Goal: Information Seeking & Learning: Learn about a topic

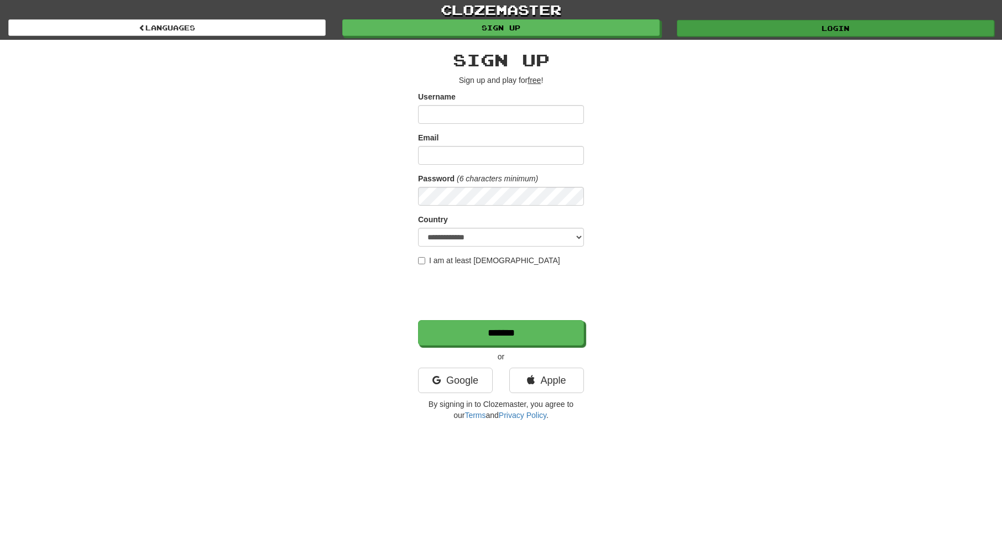
click at [883, 29] on link "Login" at bounding box center [836, 28] width 318 height 17
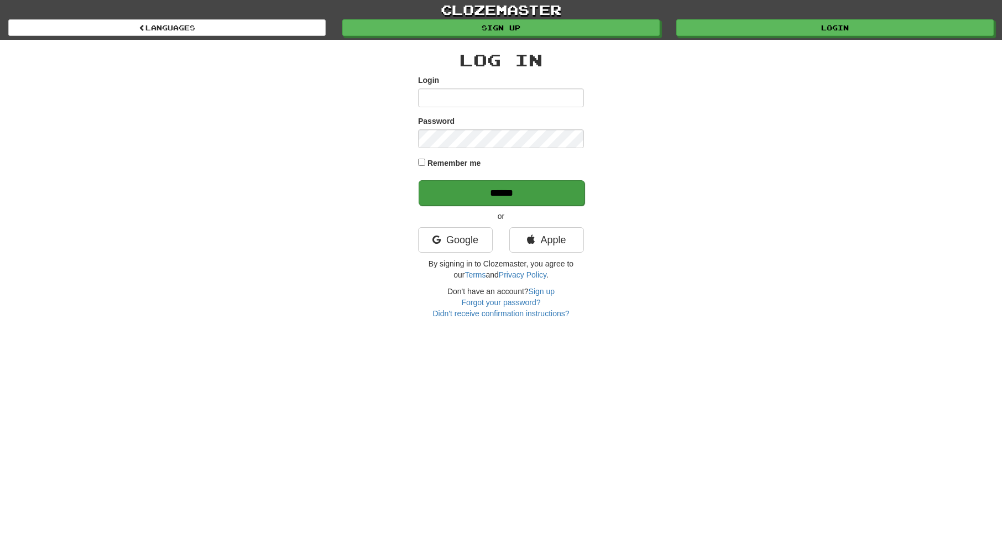
type input "********"
click at [523, 195] on input "******" at bounding box center [502, 192] width 166 height 25
